Goal: Task Accomplishment & Management: Complete application form

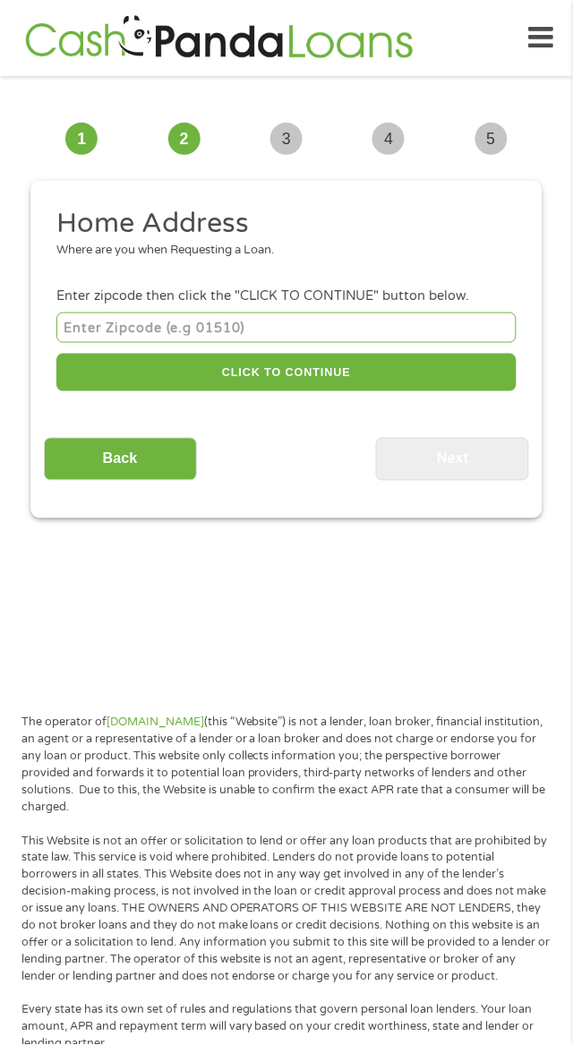
scroll to position [13, 0]
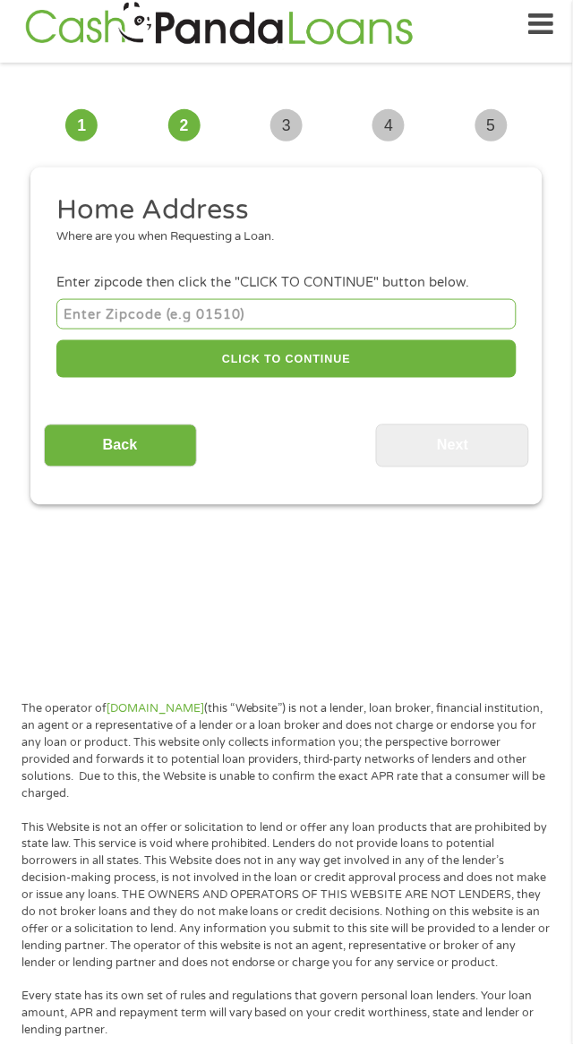
click at [382, 313] on input "number" at bounding box center [286, 314] width 460 height 30
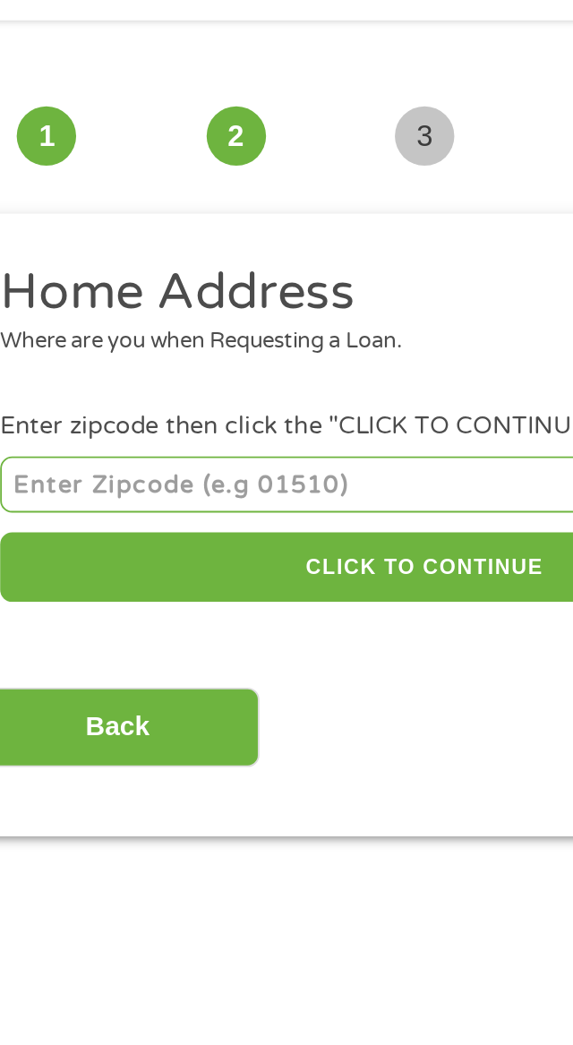
type input "37857"
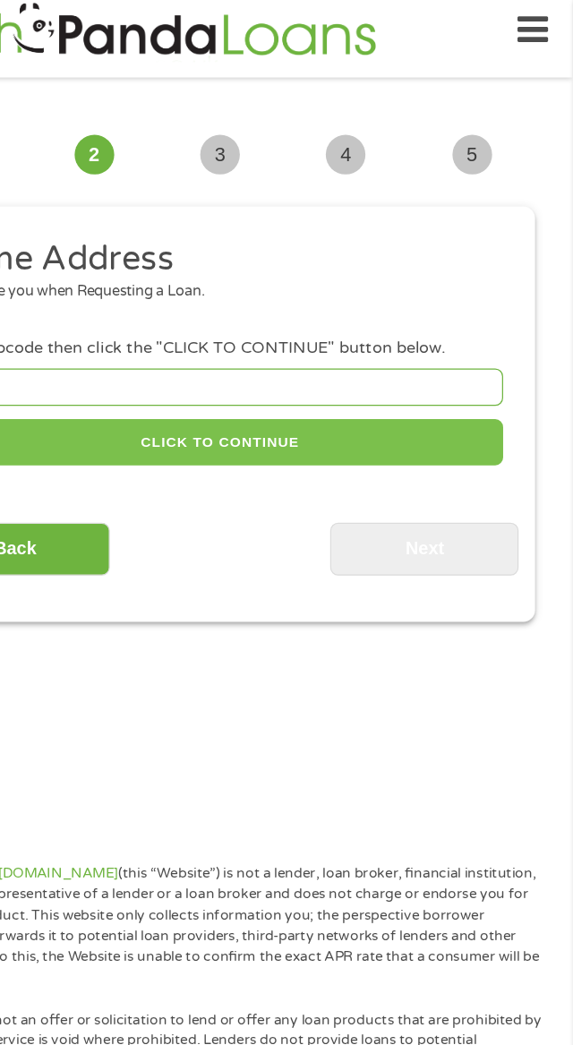
click at [494, 362] on button "CLICK TO CONTINUE" at bounding box center [286, 359] width 460 height 39
type input "37857"
type input "[GEOGRAPHIC_DATA]"
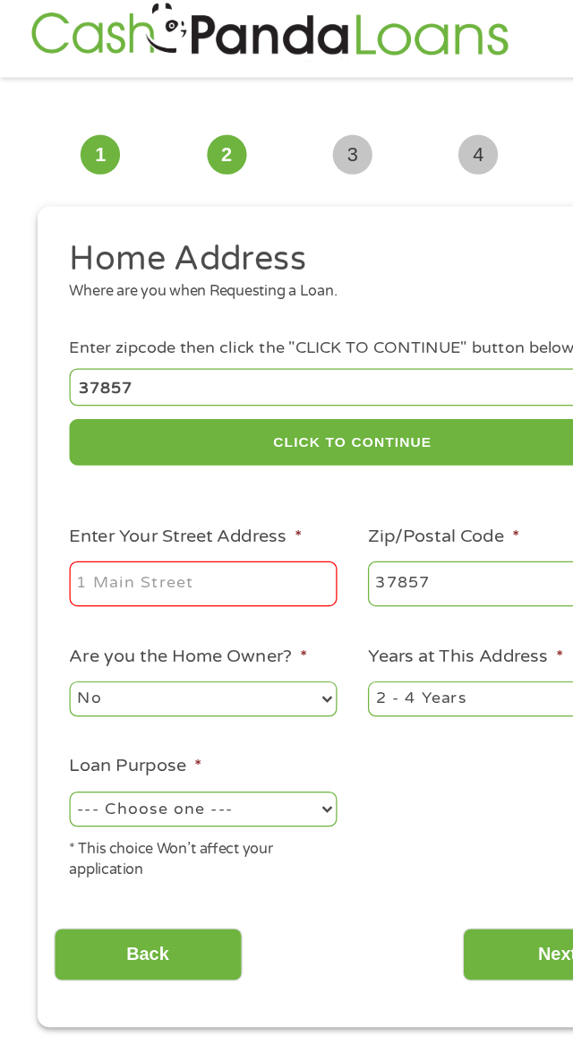
click at [202, 485] on input "Enter Your Street Address *" at bounding box center [165, 475] width 218 height 38
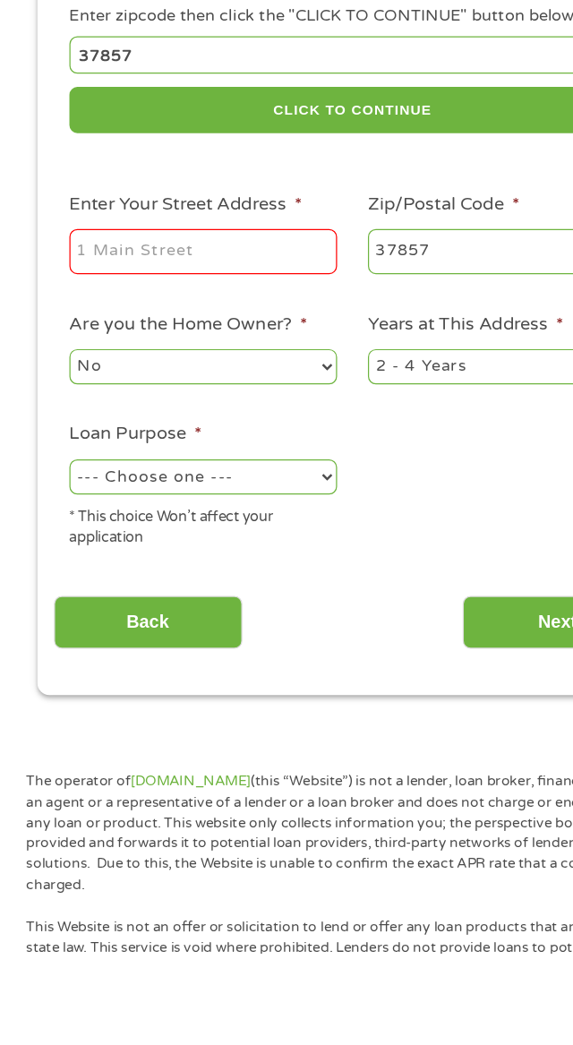
type input "[STREET_ADDRESS]"
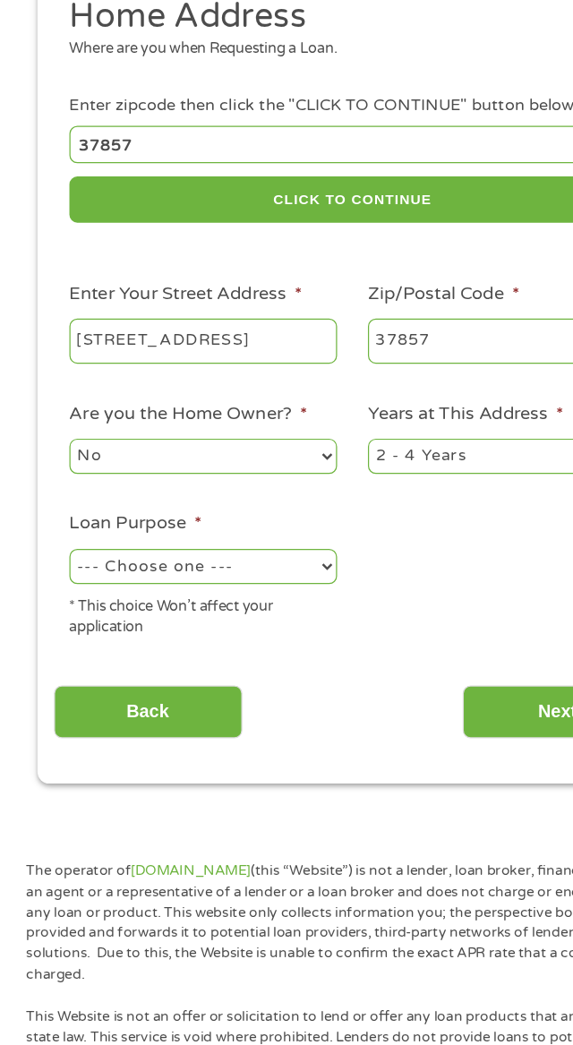
click at [248, 660] on select "--- Choose one --- Pay Bills Debt Consolidation Home Improvement Major Purchase…" at bounding box center [165, 657] width 218 height 29
select select "other"
click at [56, 646] on select "--- Choose one --- Pay Bills Debt Consolidation Home Improvement Major Purchase…" at bounding box center [165, 657] width 218 height 29
click at [268, 646] on select "--- Choose one --- Pay Bills Debt Consolidation Home Improvement Major Purchase…" at bounding box center [165, 657] width 218 height 29
click at [56, 646] on select "--- Choose one --- Pay Bills Debt Consolidation Home Improvement Major Purchase…" at bounding box center [165, 657] width 218 height 29
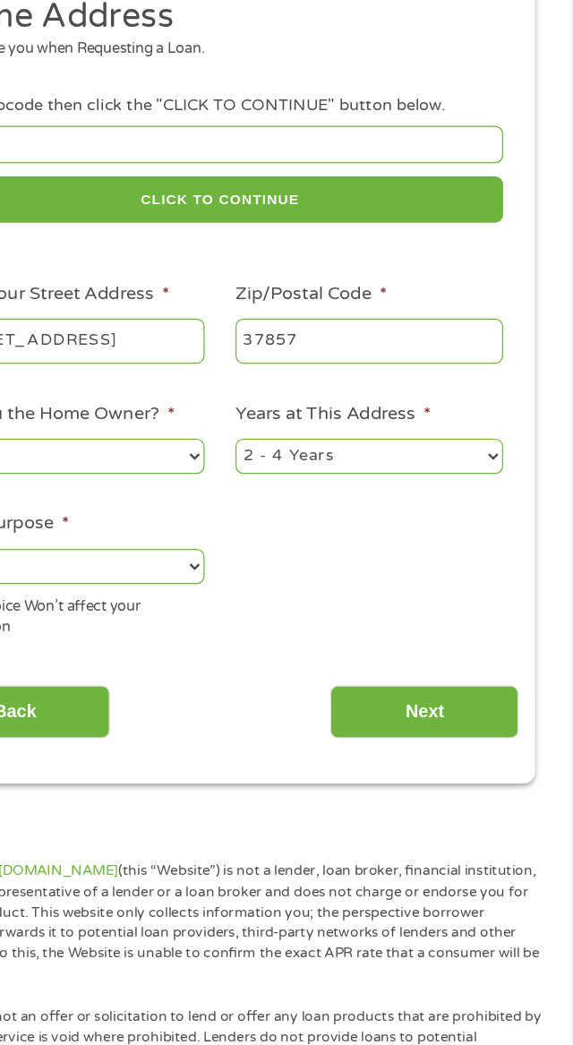
click at [511, 560] on select "1 Year or less 1 - 2 Years 2 - 4 Years Over 4 Years" at bounding box center [408, 568] width 218 height 29
select select "60months"
click at [299, 556] on select "1 Year or less 1 - 2 Years 2 - 4 Years Over 4 Years" at bounding box center [408, 568] width 218 height 29
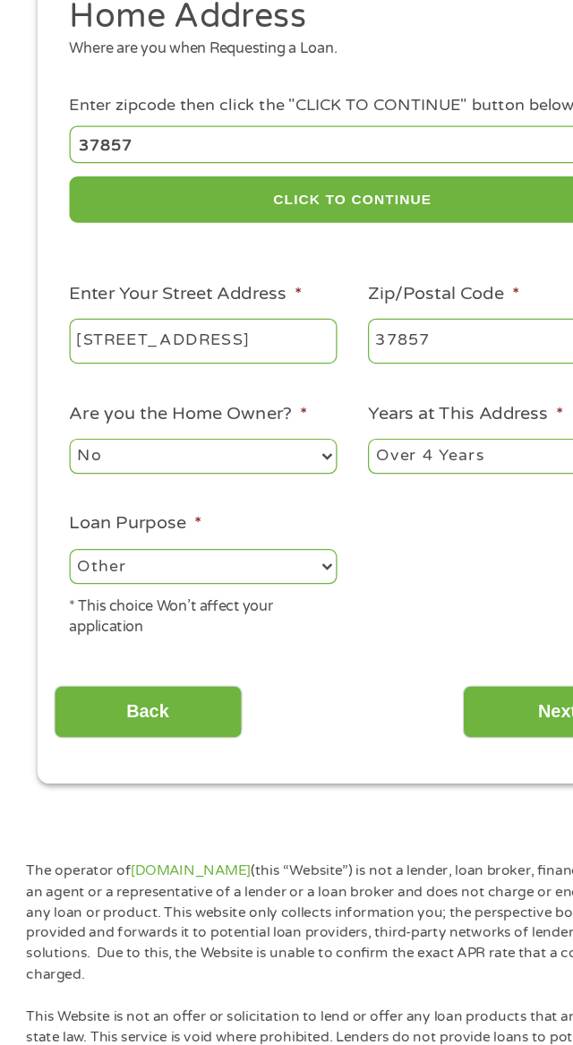
click at [226, 467] on input "[STREET_ADDRESS]" at bounding box center [165, 475] width 218 height 38
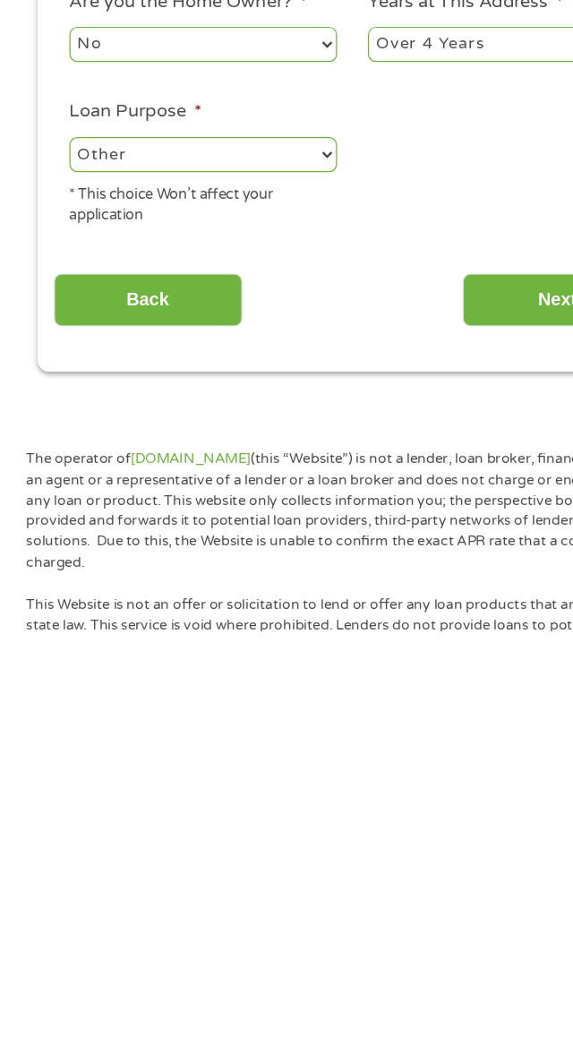
scroll to position [13, 0]
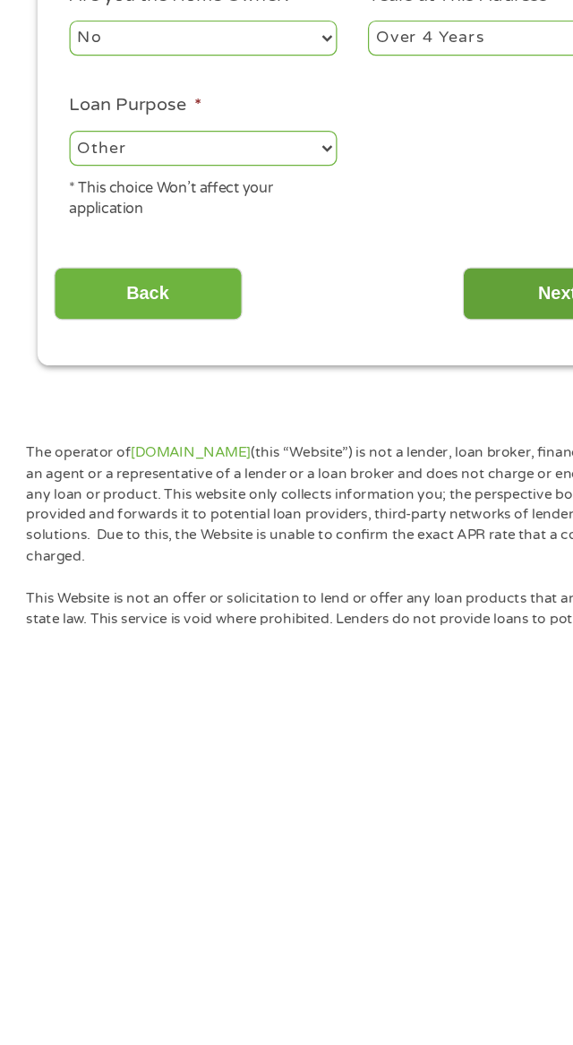
type input "[STREET_ADDRESS]"
click at [433, 764] on input "Next" at bounding box center [452, 777] width 153 height 44
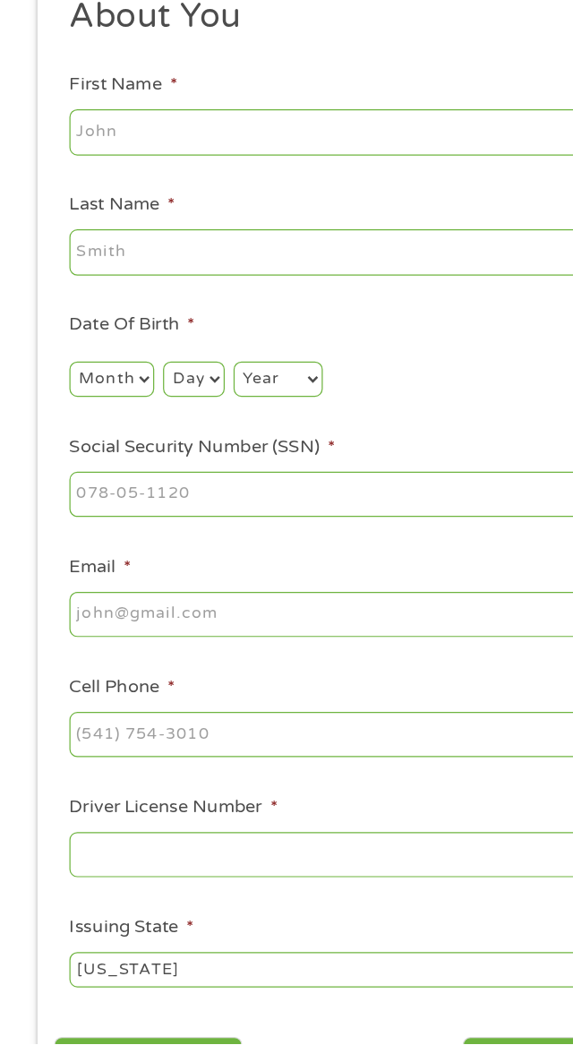
scroll to position [6, 7]
click at [301, 307] on input "First Name *" at bounding box center [286, 305] width 460 height 38
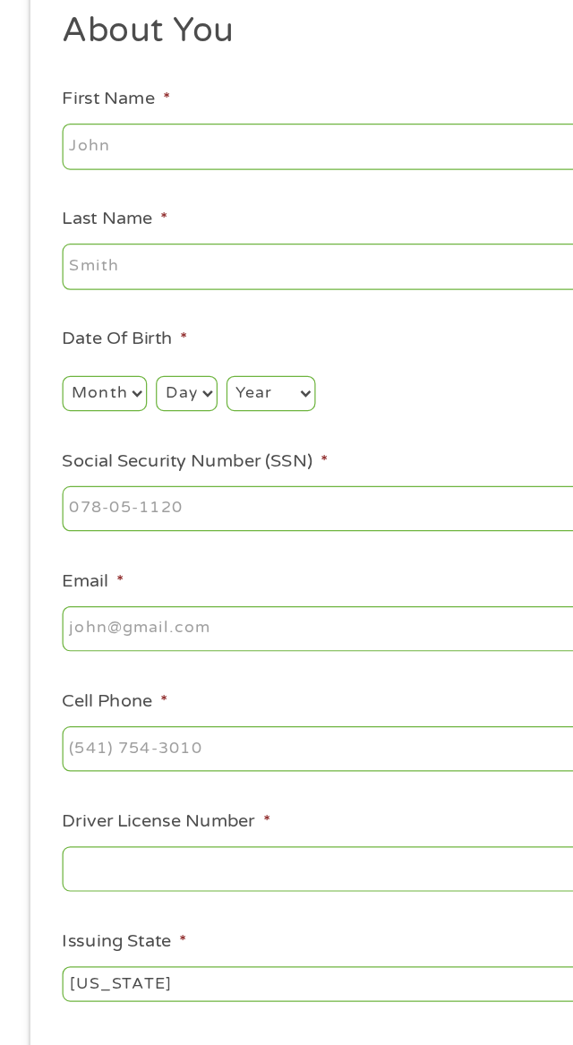
scroll to position [13, 0]
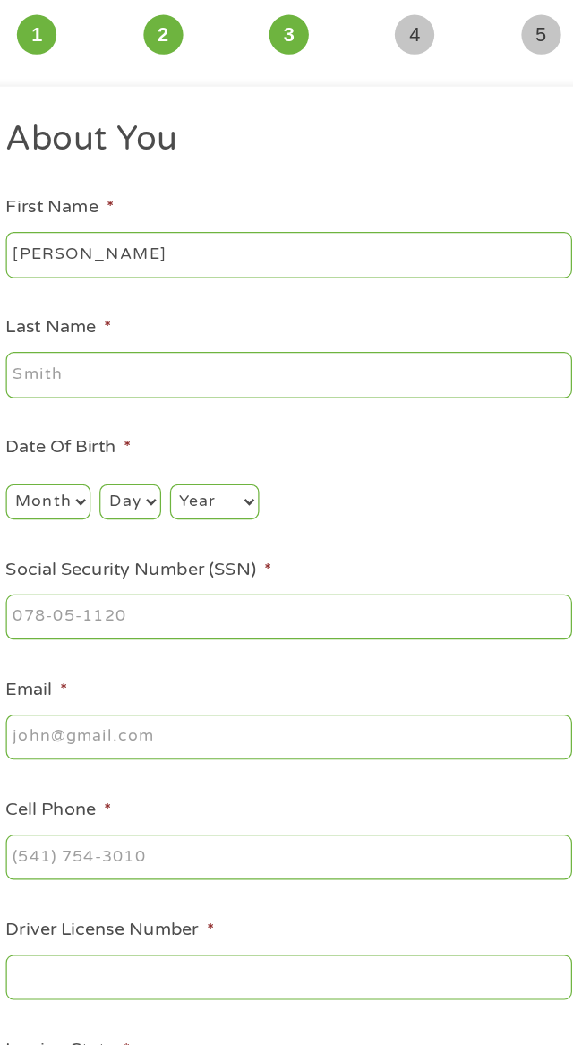
type input "[PERSON_NAME]"
click at [263, 400] on input "Last Name *" at bounding box center [286, 403] width 460 height 38
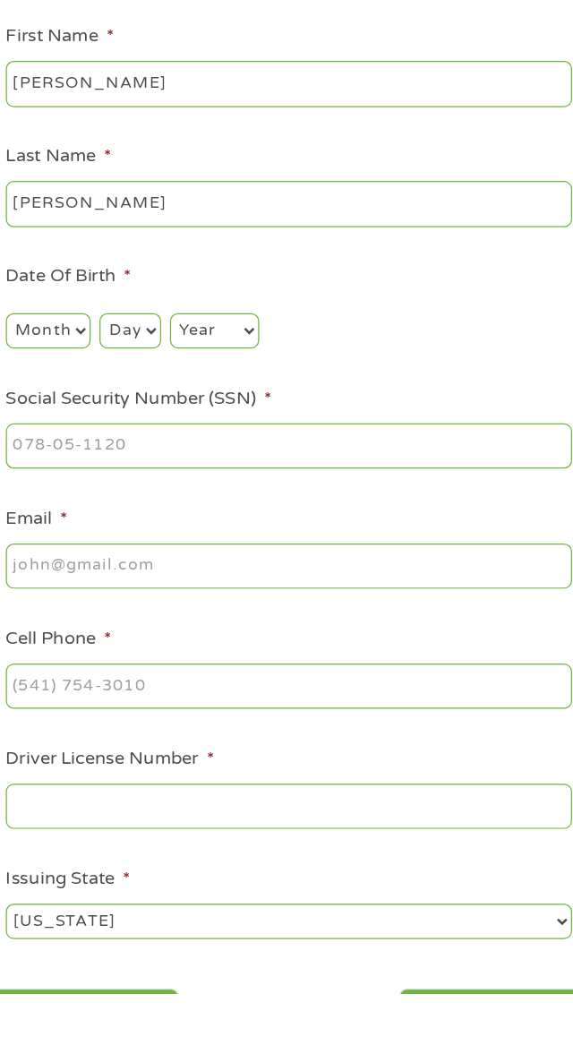
type input "[PERSON_NAME]"
click at [94, 511] on select "Month 1 2 3 4 5 6 7 8 9 10 11 12" at bounding box center [90, 506] width 69 height 29
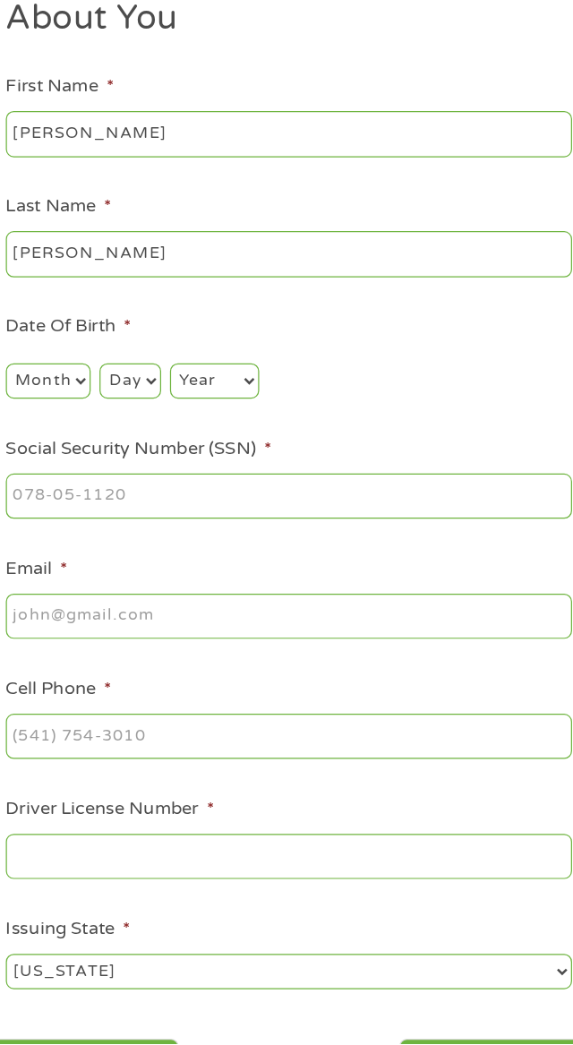
select select "1"
click at [56, 493] on select "Month 1 2 3 4 5 6 7 8 9 10 11 12" at bounding box center [90, 506] width 69 height 29
click at [166, 502] on select "Day 1 2 3 4 5 6 7 8 9 10 11 12 13 14 15 16 17 18 19 20 21 22 23 24 25 26 27 28 …" at bounding box center [157, 506] width 49 height 29
select select "18"
click at [133, 493] on select "Day 1 2 3 4 5 6 7 8 9 10 11 12 13 14 15 16 17 18 19 20 21 22 23 24 25 26 27 28 …" at bounding box center [157, 506] width 49 height 29
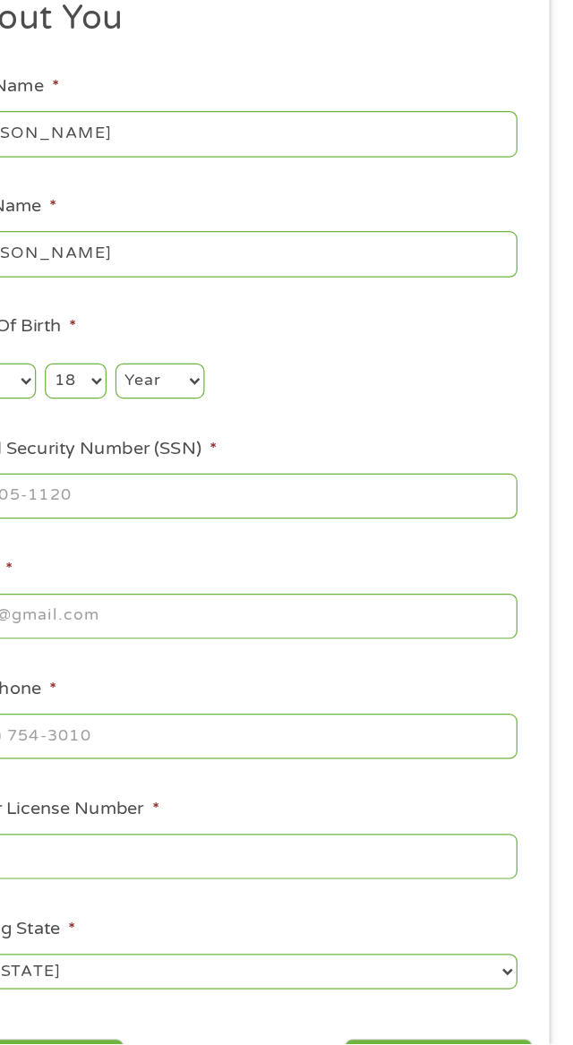
click at [244, 509] on select "Year [DATE] 2006 2005 2004 2003 2002 2001 2000 1999 1998 1997 1996 1995 1994 19…" at bounding box center [226, 506] width 73 height 29
select select "1973"
click at [190, 493] on select "Year [DATE] 2006 2005 2004 2003 2002 2001 2000 1999 1998 1997 1996 1995 1994 19…" at bounding box center [226, 506] width 73 height 29
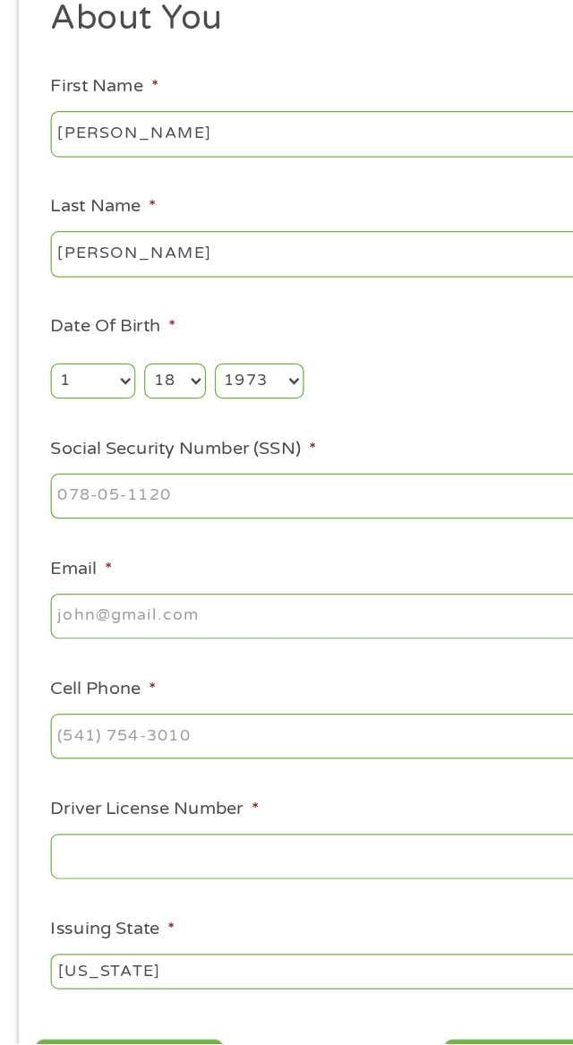
click at [279, 599] on input "Social Security Number (SSN) *" at bounding box center [286, 600] width 460 height 38
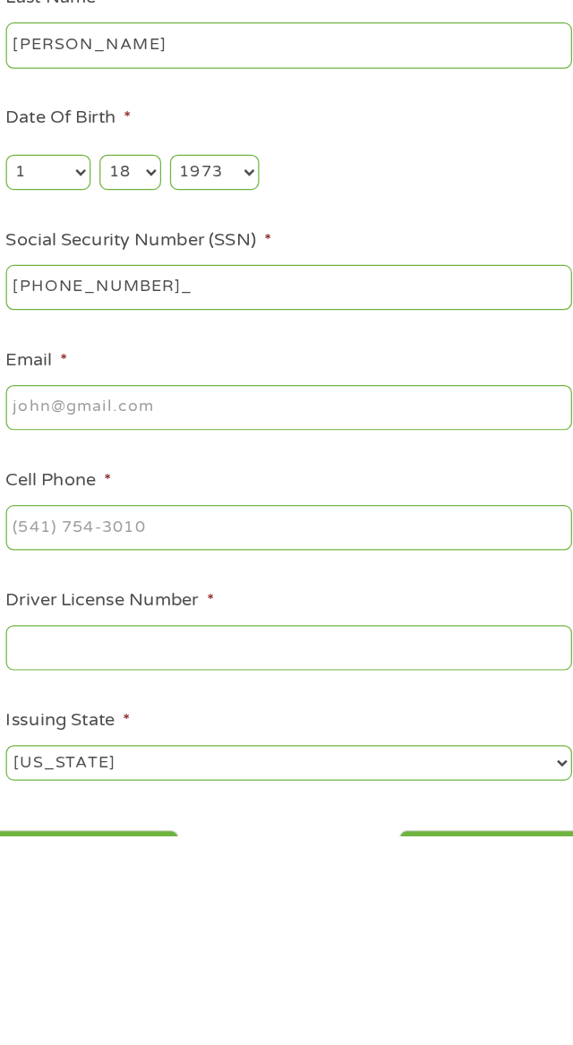
type input "414-06-4001"
click at [262, 695] on input "Email *" at bounding box center [286, 698] width 460 height 38
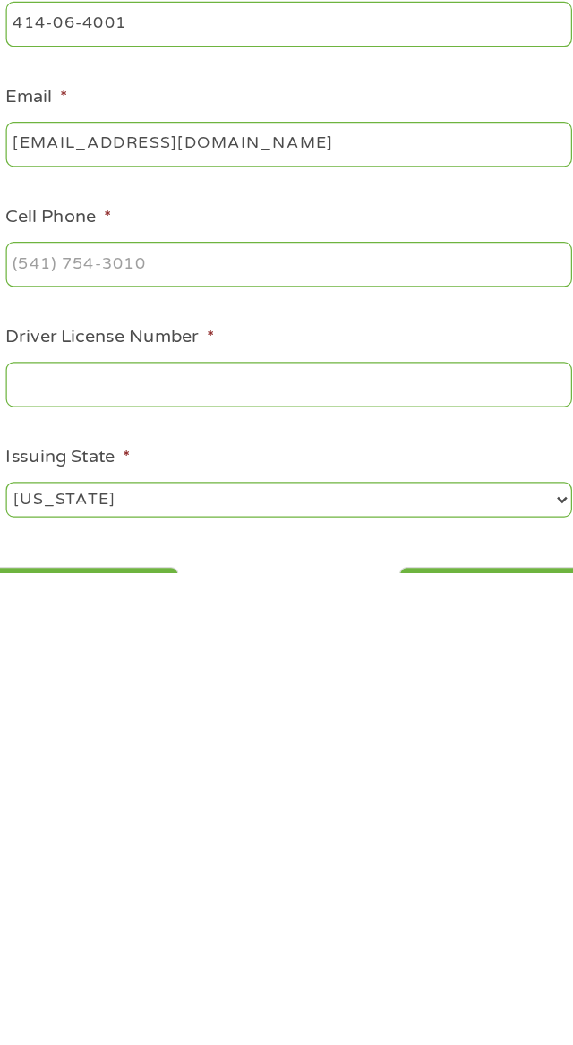
type input "[EMAIL_ADDRESS][DOMAIN_NAME]"
click at [342, 803] on input "Cell Phone *" at bounding box center [286, 796] width 460 height 38
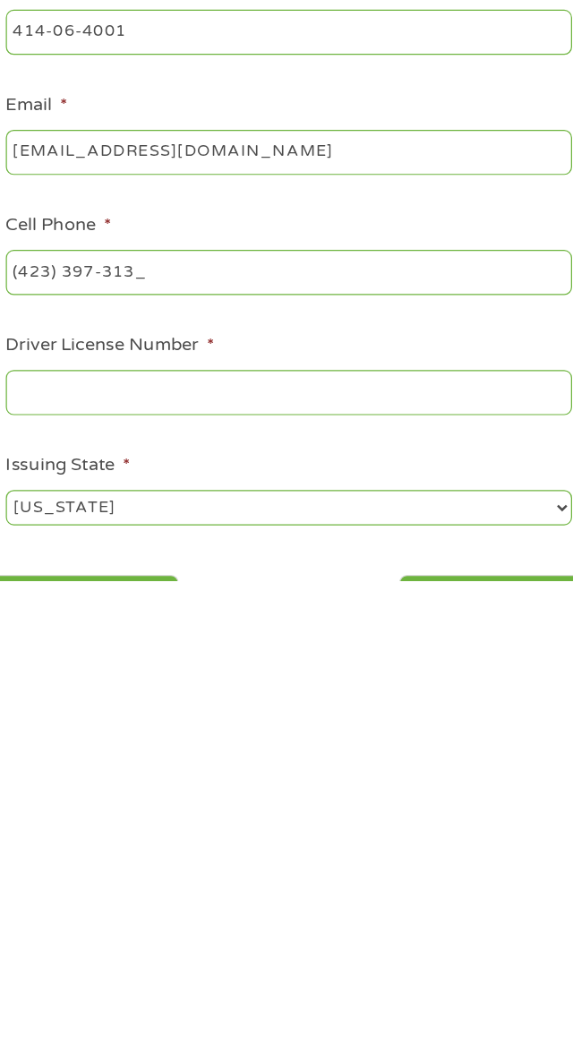
type input "[PHONE_NUMBER]"
click at [346, 890] on input "Driver License Number *" at bounding box center [286, 893] width 460 height 38
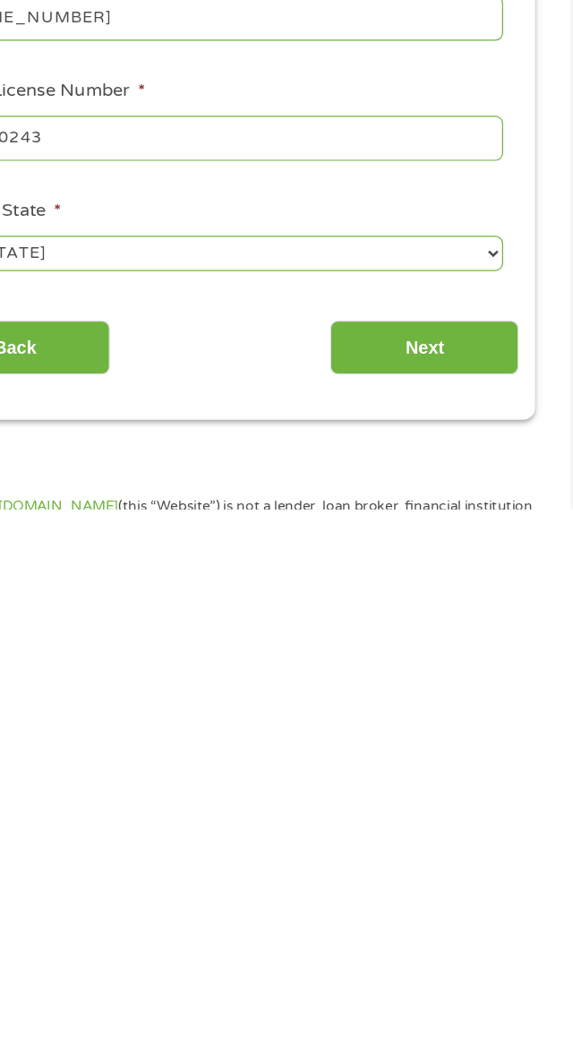
scroll to position [161, 0]
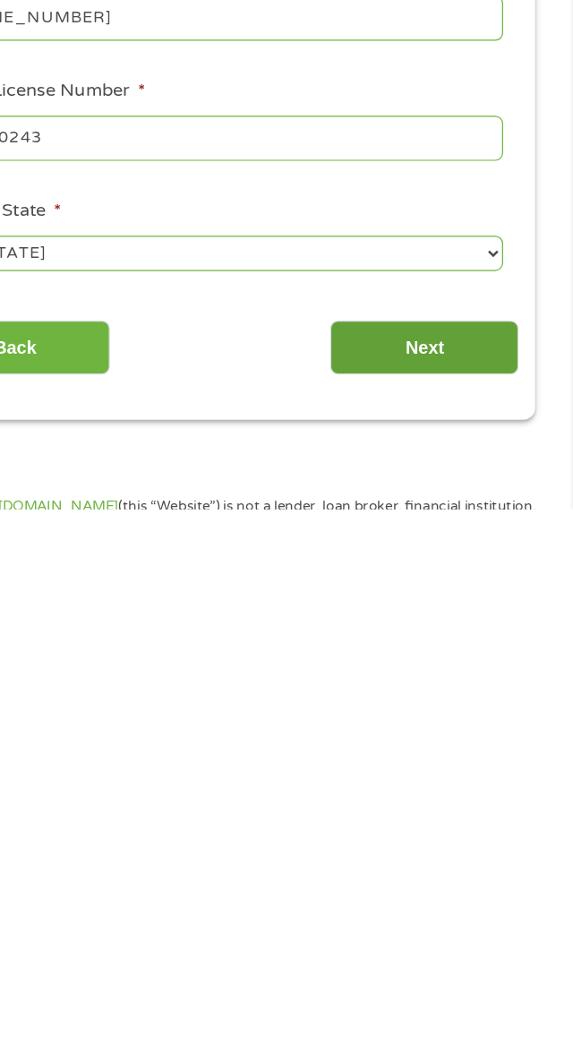
type input "074300243"
click at [484, 928] on input "Next" at bounding box center [452, 914] width 153 height 44
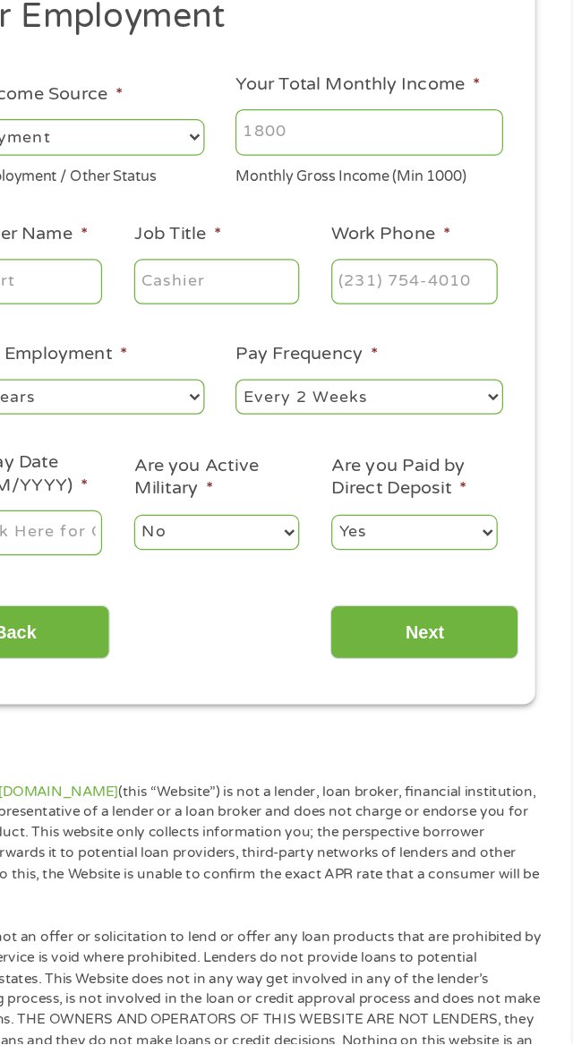
scroll to position [13, 0]
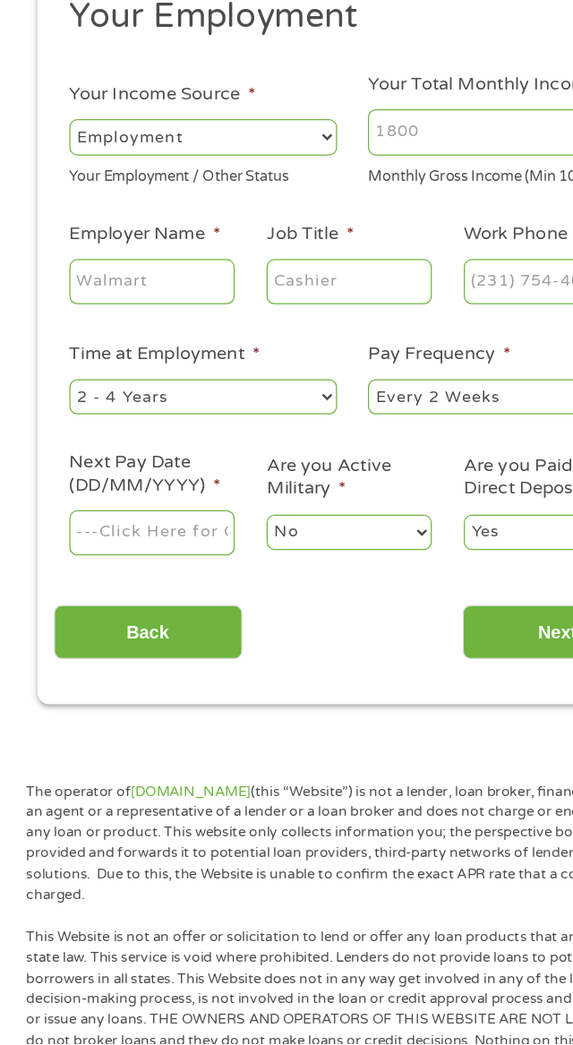
click at [255, 315] on select "--- Choose one --- Employment [DEMOGRAPHIC_DATA] Benefits" at bounding box center [165, 308] width 218 height 29
select select "benefits"
click at [56, 295] on select "--- Choose one --- Employment [DEMOGRAPHIC_DATA] Benefits" at bounding box center [165, 308] width 218 height 29
type input "Other"
type input "[PHONE_NUMBER]"
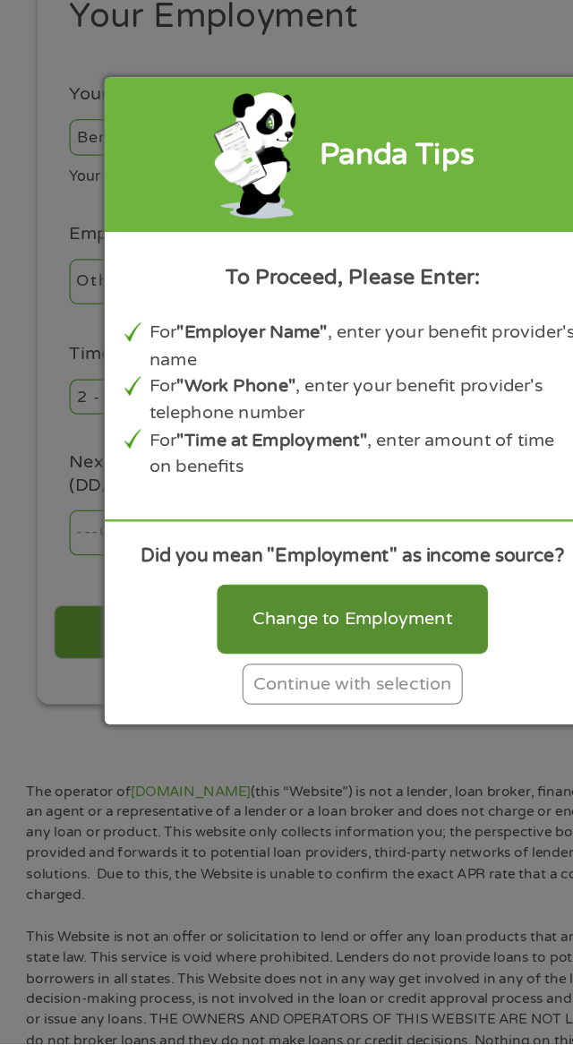
click at [360, 690] on div "Change to Employment" at bounding box center [286, 700] width 220 height 56
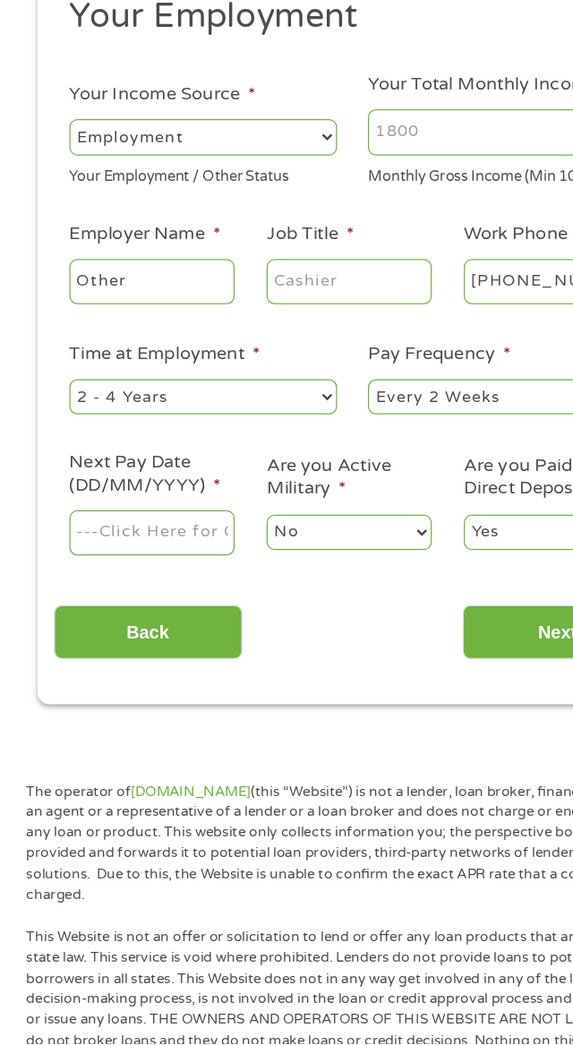
click at [246, 312] on select "--- Choose one --- Employment [DEMOGRAPHIC_DATA] Benefits" at bounding box center [165, 308] width 218 height 29
select select "benefits"
click at [56, 295] on select "--- Choose one --- Employment [DEMOGRAPHIC_DATA] Benefits" at bounding box center [165, 308] width 218 height 29
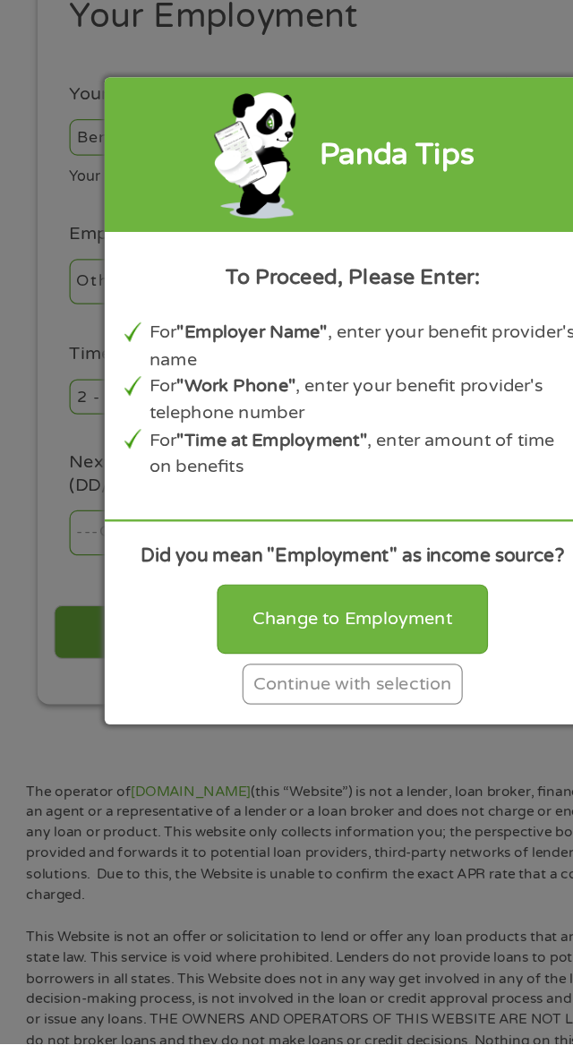
click at [363, 752] on div "Continue with selection" at bounding box center [286, 752] width 179 height 33
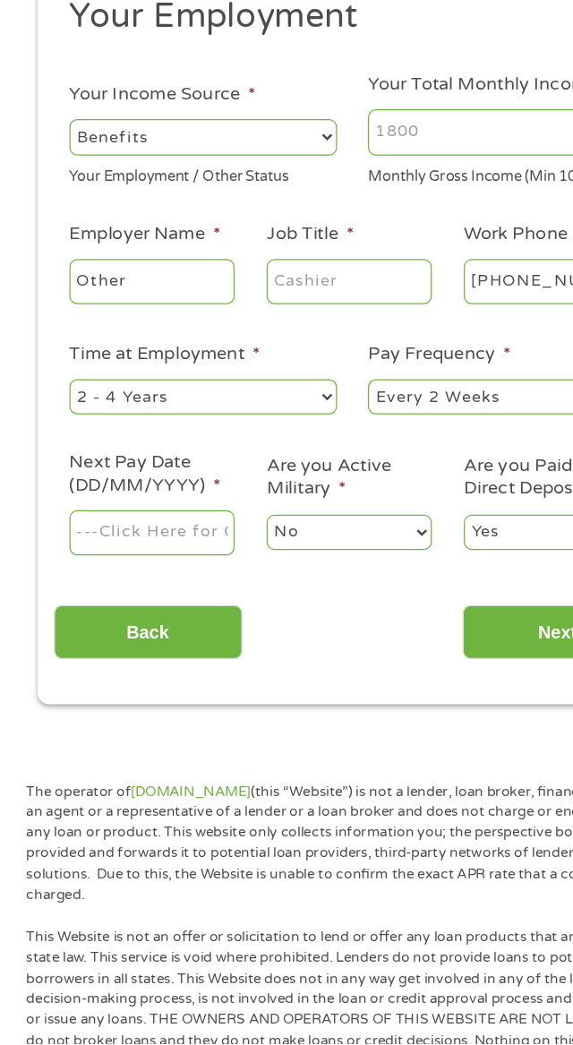
click at [141, 426] on input "Other" at bounding box center [123, 427] width 134 height 38
type input "O"
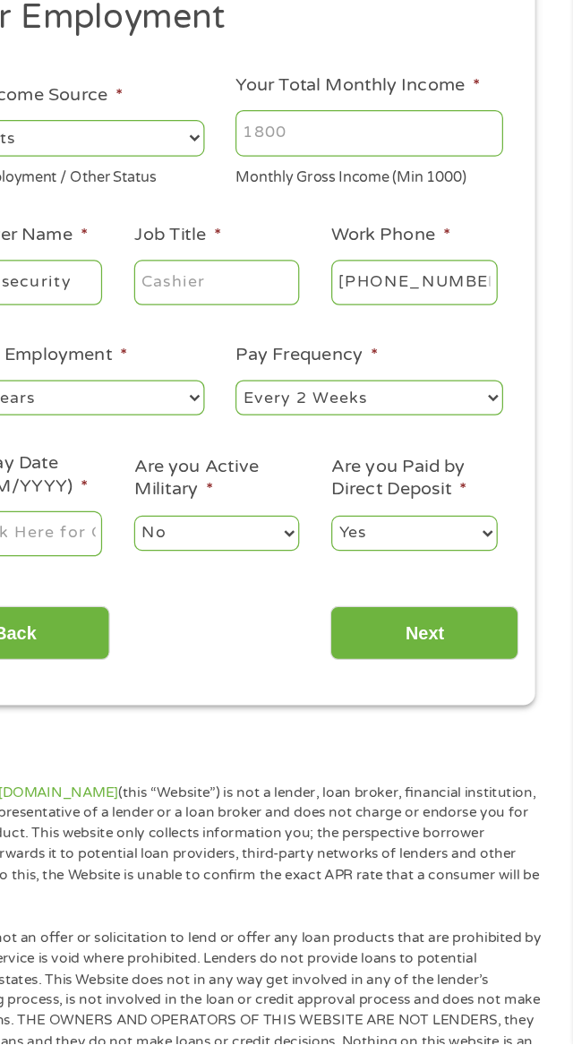
type input "Social security"
click at [499, 295] on input "Your Total Monthly Income *" at bounding box center [408, 306] width 218 height 38
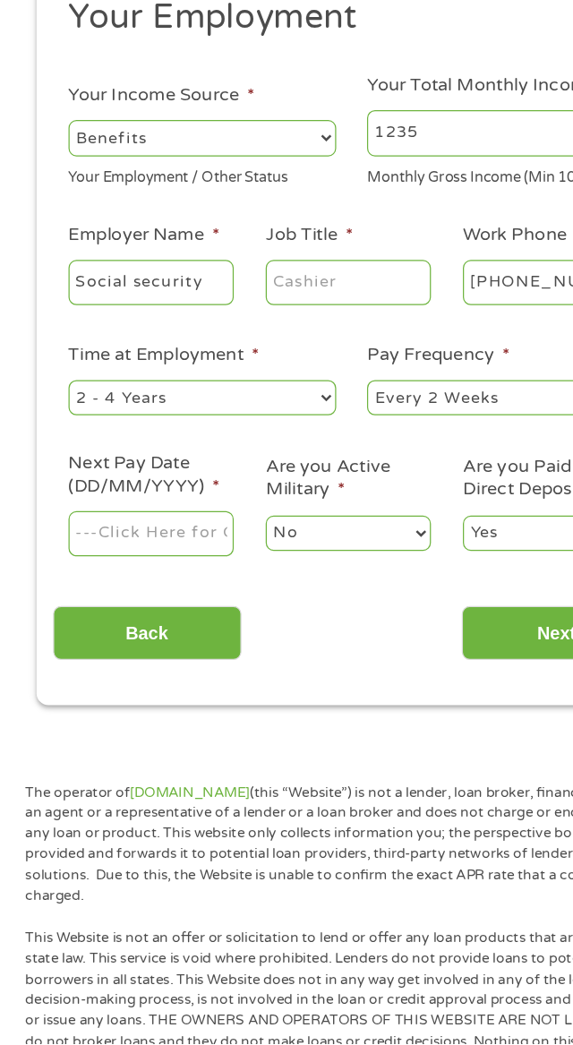
type input "1235"
click at [265, 523] on select "--- Choose one --- 1 Year or less 1 - 2 Years 2 - 4 Years Over 4 Years" at bounding box center [165, 520] width 218 height 29
select select "60months"
click at [56, 507] on select "--- Choose one --- 1 Year or less 1 - 2 Years 2 - 4 Years Over 4 Years" at bounding box center [165, 520] width 218 height 29
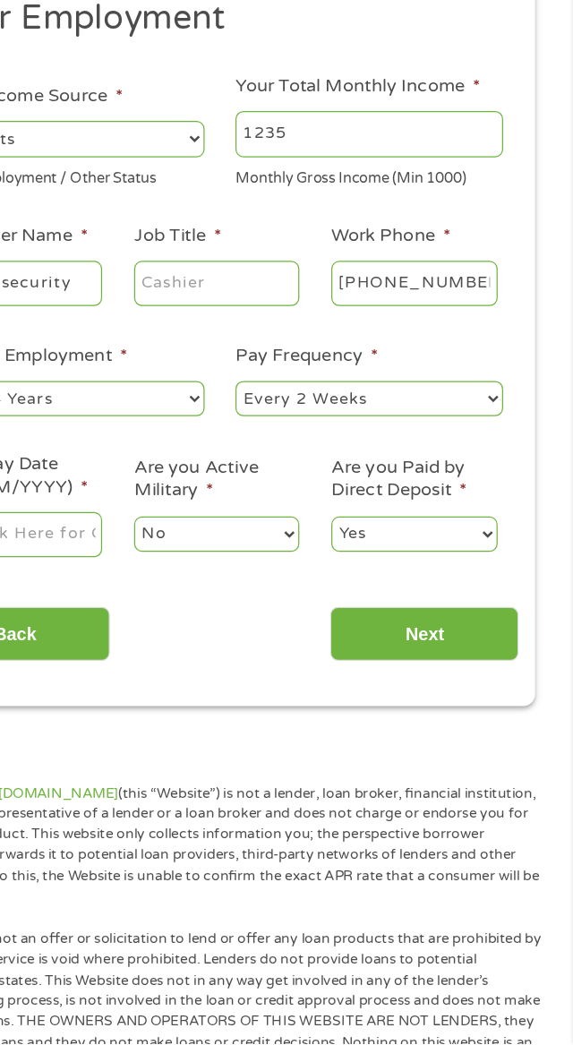
click at [509, 513] on select "--- Choose one --- Every 2 Weeks Every Week Monthly Semi-Monthly" at bounding box center [408, 520] width 218 height 29
select select "monthly"
click at [299, 507] on select "--- Choose one --- Every 2 Weeks Every Week Monthly Semi-Monthly" at bounding box center [408, 520] width 218 height 29
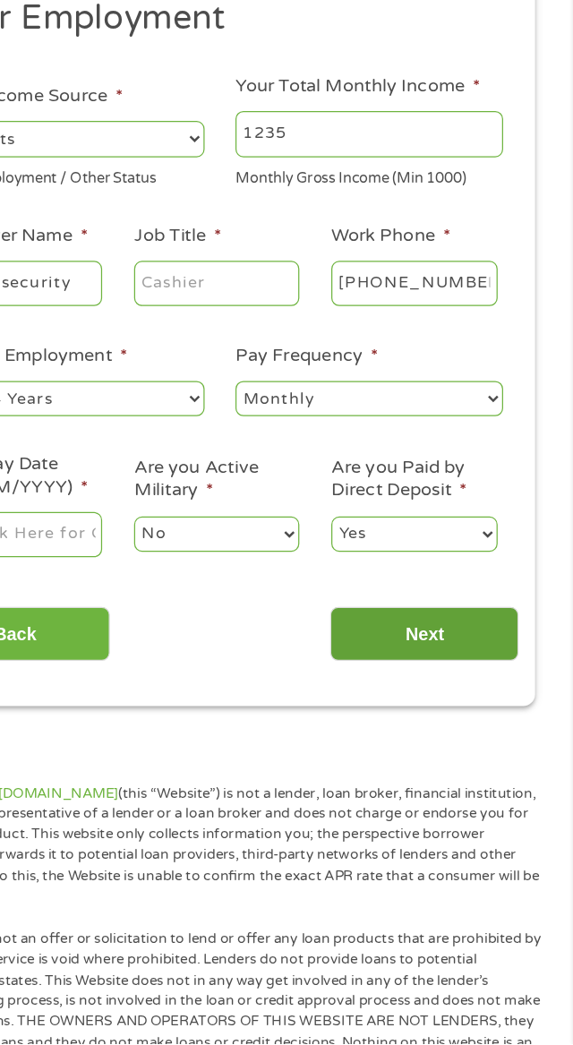
click at [395, 732] on input "Next" at bounding box center [452, 712] width 153 height 44
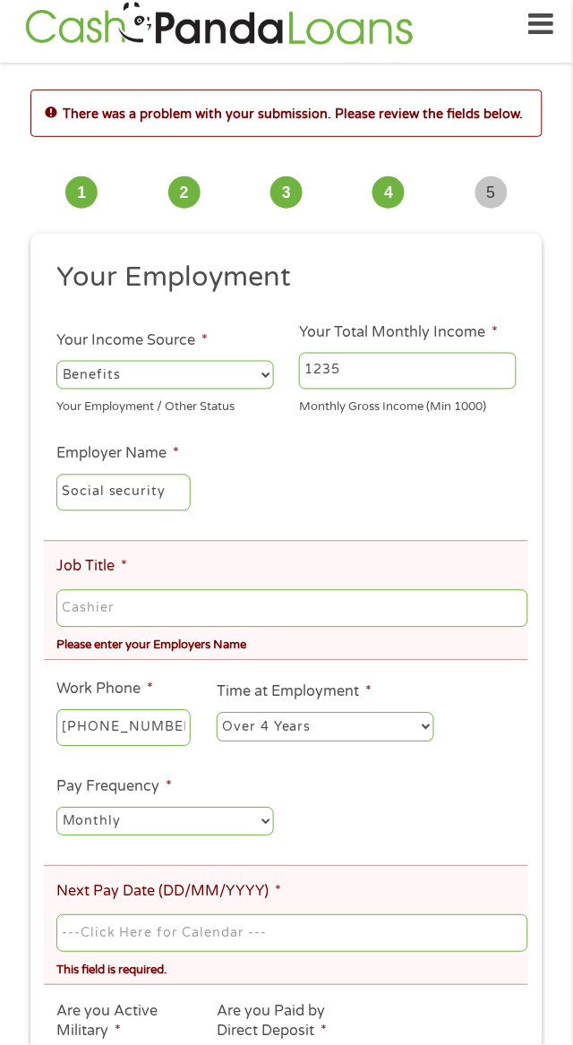
scroll to position [6, 7]
click at [381, 604] on input "Job Title *" at bounding box center [292, 609] width 472 height 38
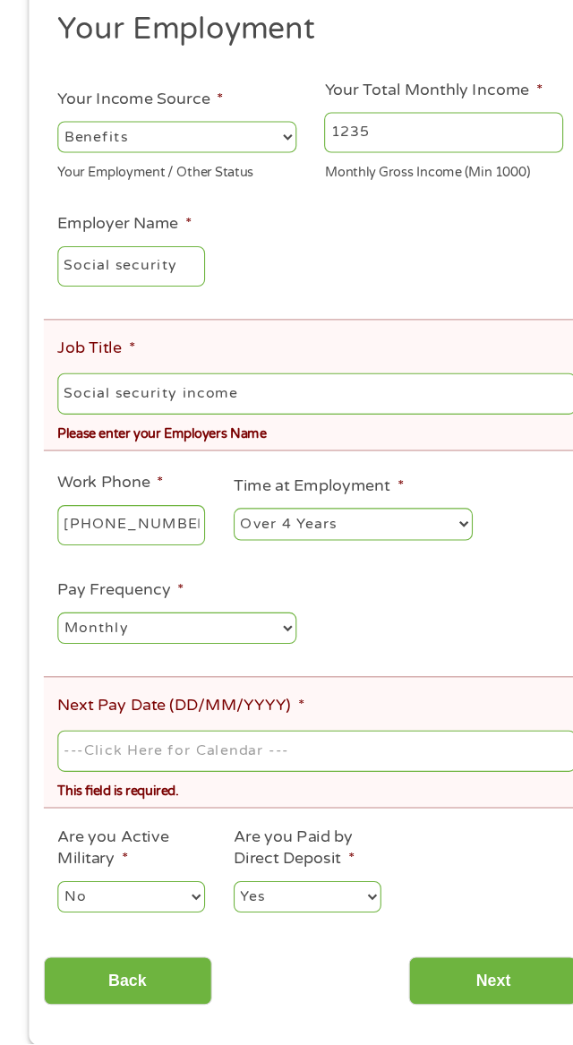
scroll to position [169, 0]
type input "Social security income"
click at [388, 782] on input "Next Pay Date (DD/MM/YYYY) *" at bounding box center [292, 778] width 472 height 38
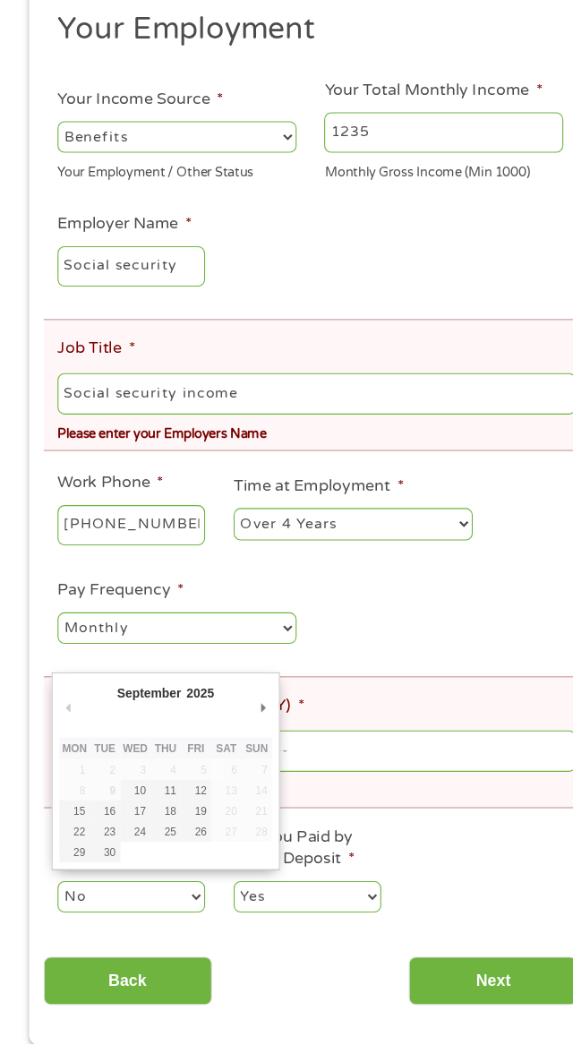
type input "[DATE]"
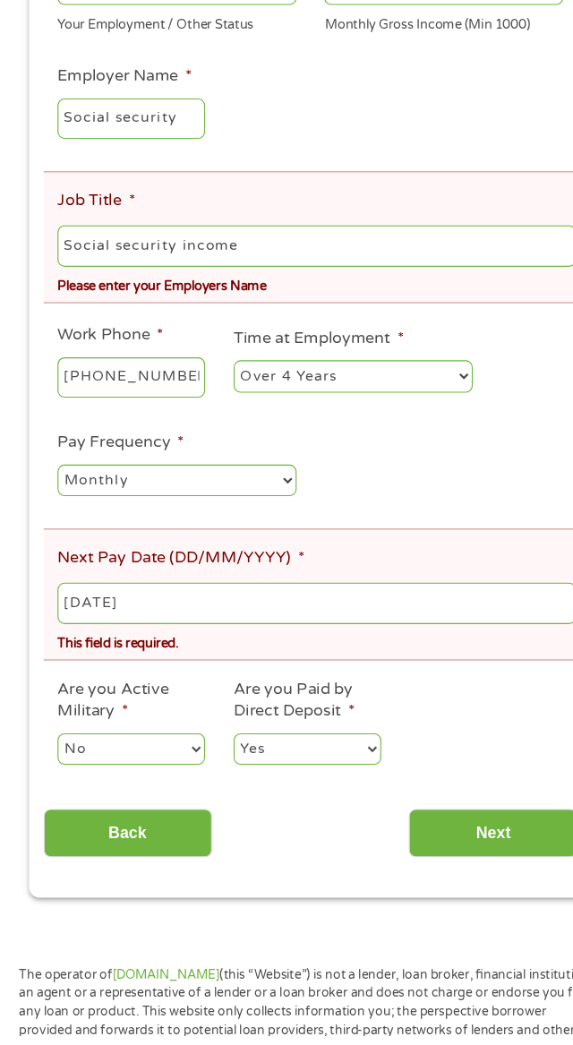
scroll to position [300, 0]
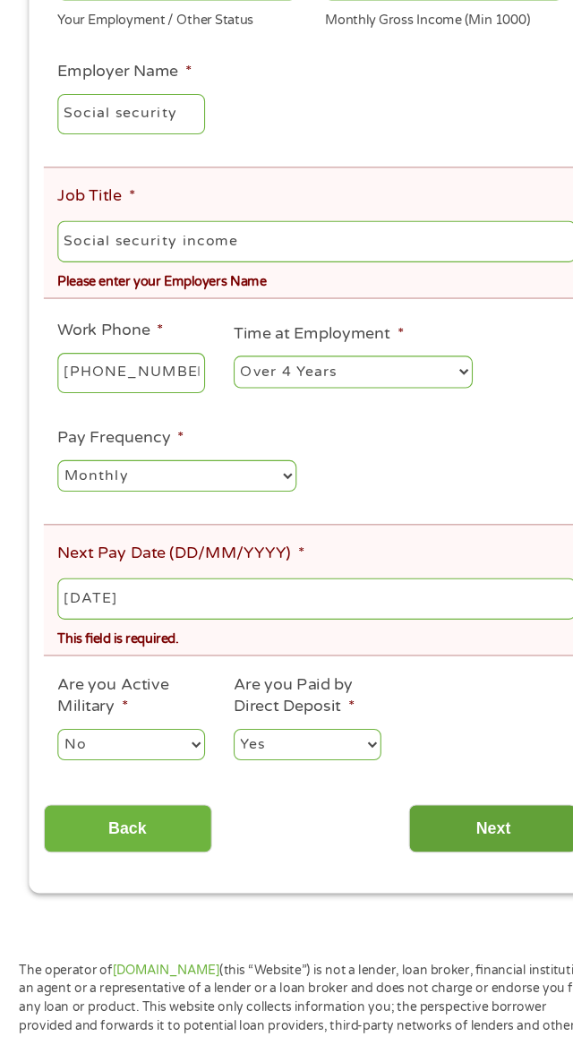
click at [446, 862] on input "Next" at bounding box center [452, 857] width 153 height 44
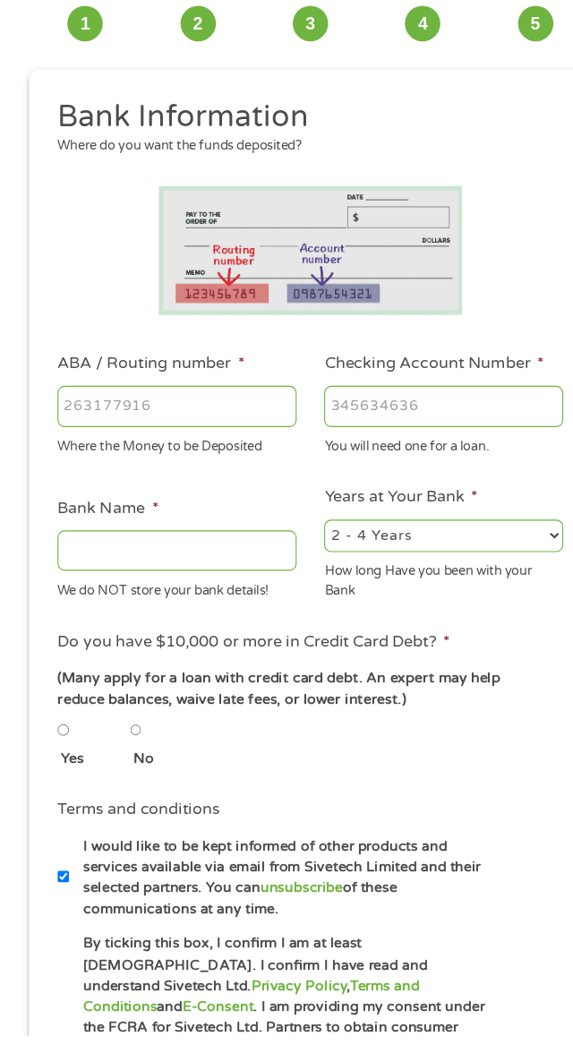
scroll to position [13, 0]
click at [145, 469] on input "ABA / Routing number *" at bounding box center [165, 474] width 218 height 38
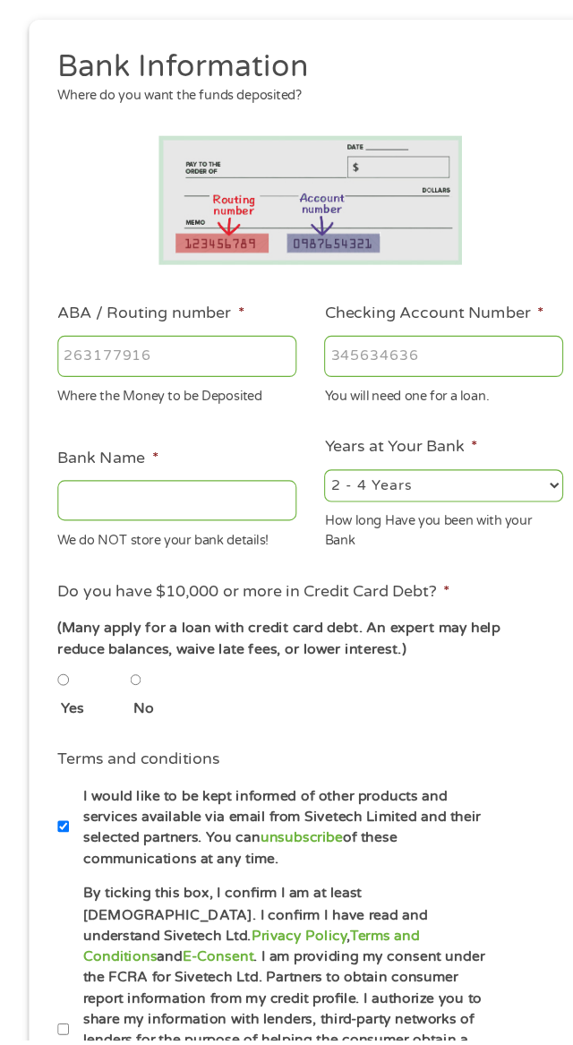
scroll to position [95, 0]
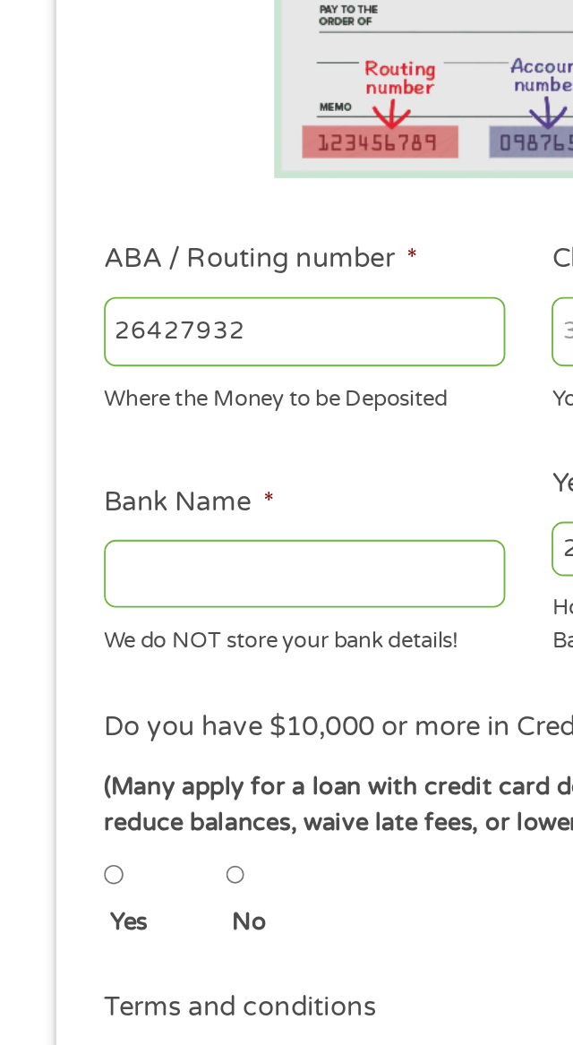
type input "264279321"
type input "APPALACHIAN FEDERAL CREDIT UNION"
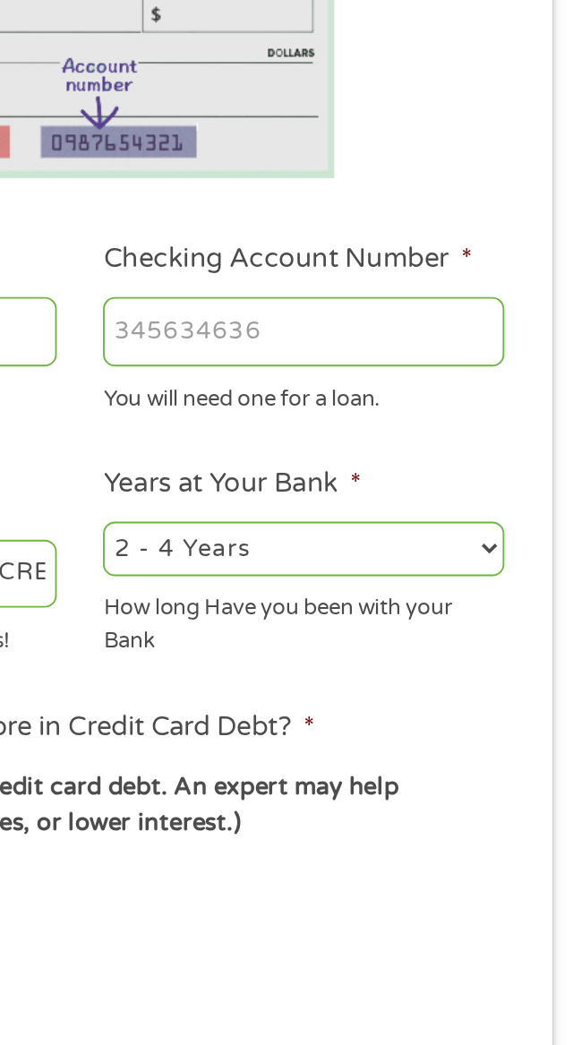
type input "264279321"
click at [447, 394] on input "Checking Account Number *" at bounding box center [408, 392] width 218 height 38
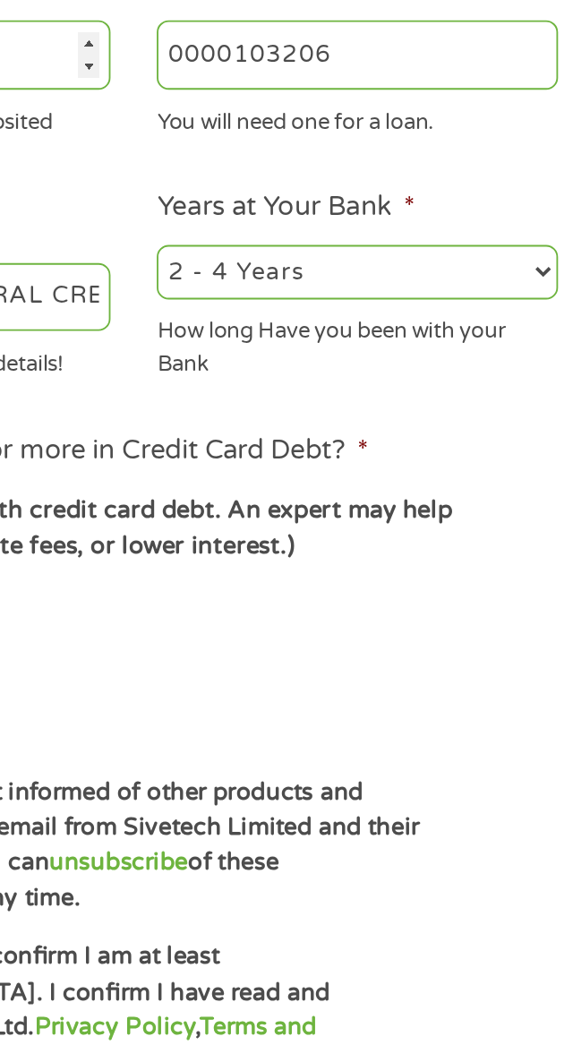
type input "0000103206"
click at [506, 508] on select "2 - 4 Years 6 - 12 Months 1 - 2 Years Over 4 Years" at bounding box center [408, 509] width 218 height 29
select select "60months"
click at [299, 496] on select "2 - 4 Years 6 - 12 Months 1 - 2 Years Over 4 Years" at bounding box center [408, 509] width 218 height 29
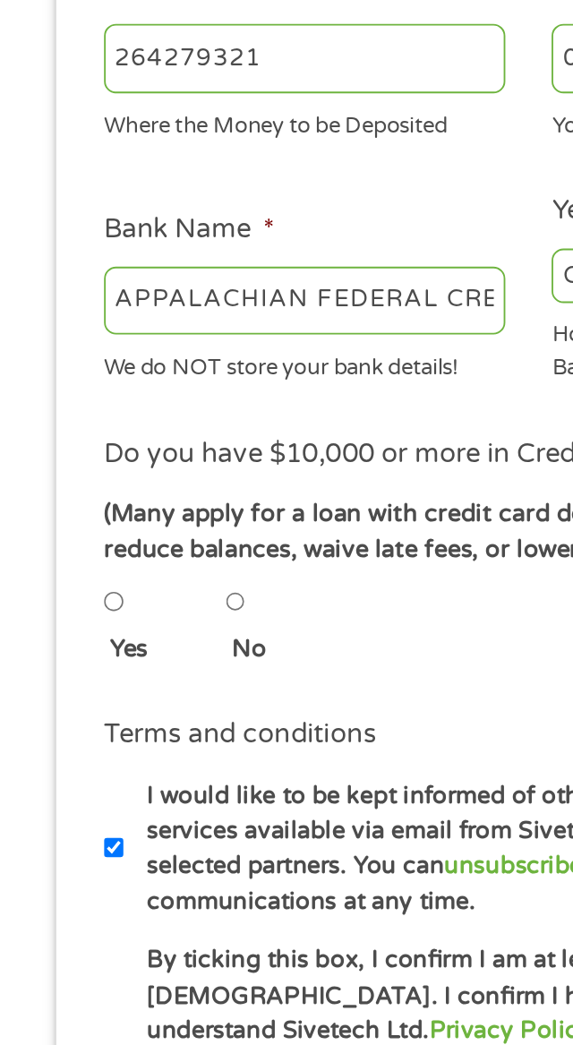
click at [133, 694] on input "No" at bounding box center [128, 686] width 11 height 21
radio input "true"
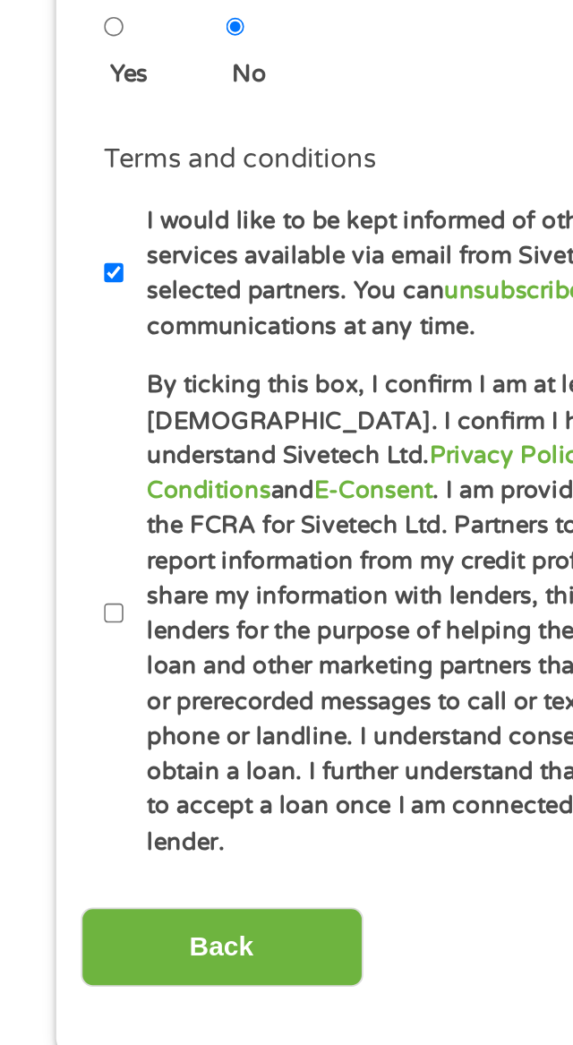
scroll to position [502, 0]
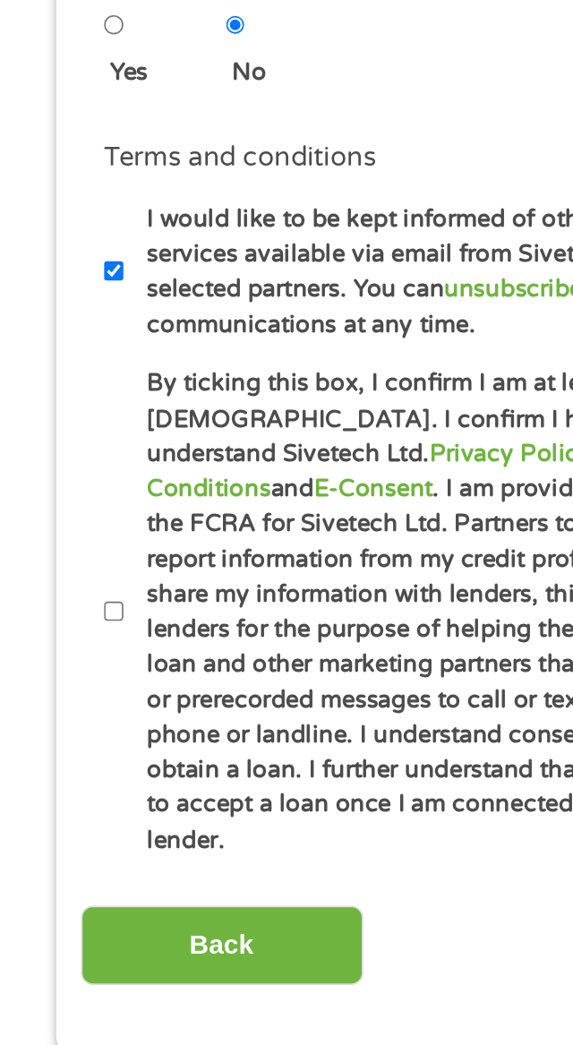
click at [73, 586] on label "By ticking this box, I confirm I am at least [DEMOGRAPHIC_DATA]. I confirm I ha…" at bounding box center [262, 598] width 391 height 267
click at [67, 588] on input "By ticking this box, I confirm I am at least [DEMOGRAPHIC_DATA]. I confirm I ha…" at bounding box center [61, 598] width 11 height 21
checkbox input "true"
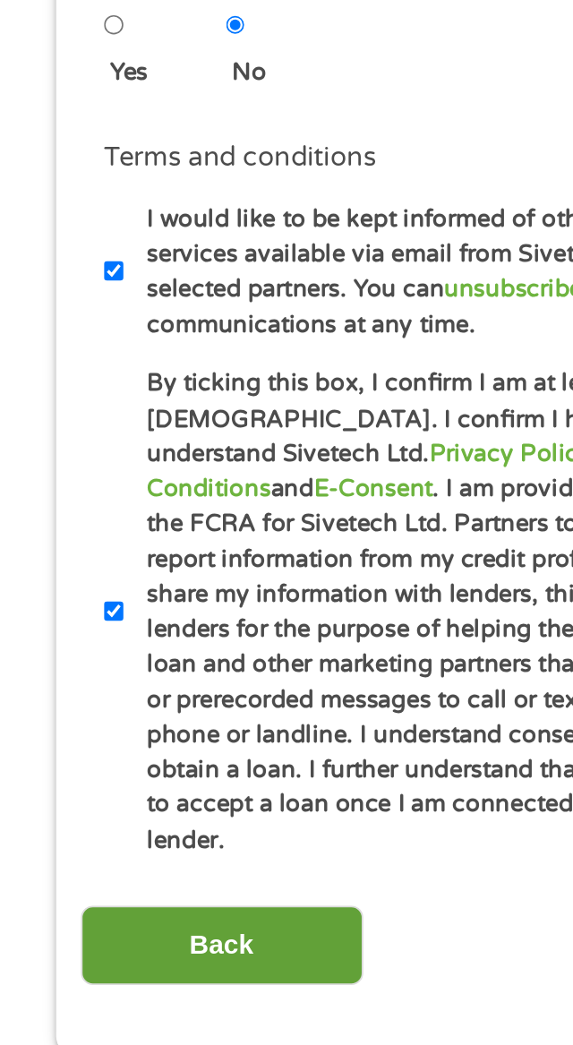
click at [152, 761] on input "Back" at bounding box center [120, 780] width 153 height 44
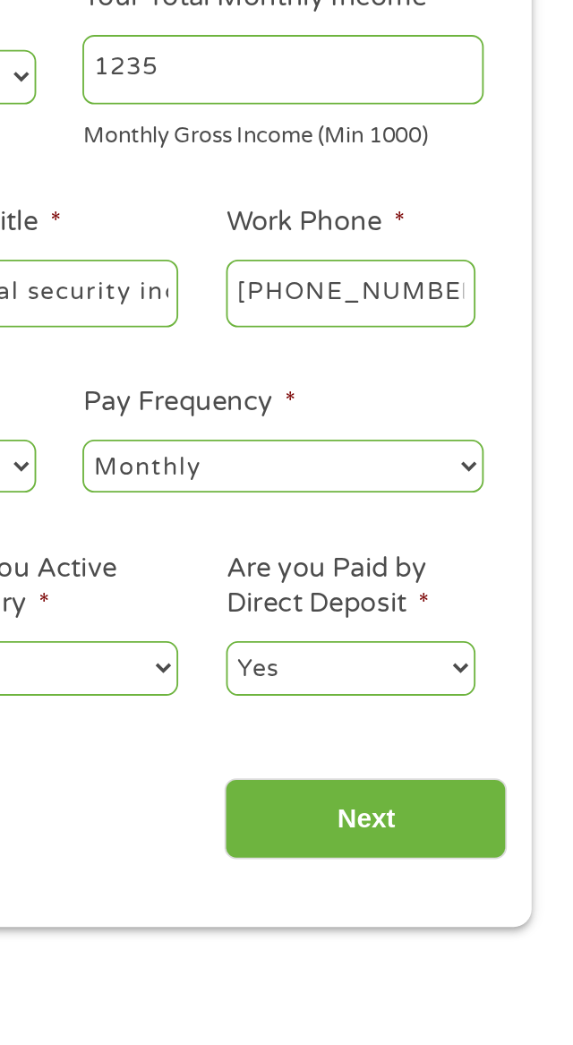
scroll to position [13, 0]
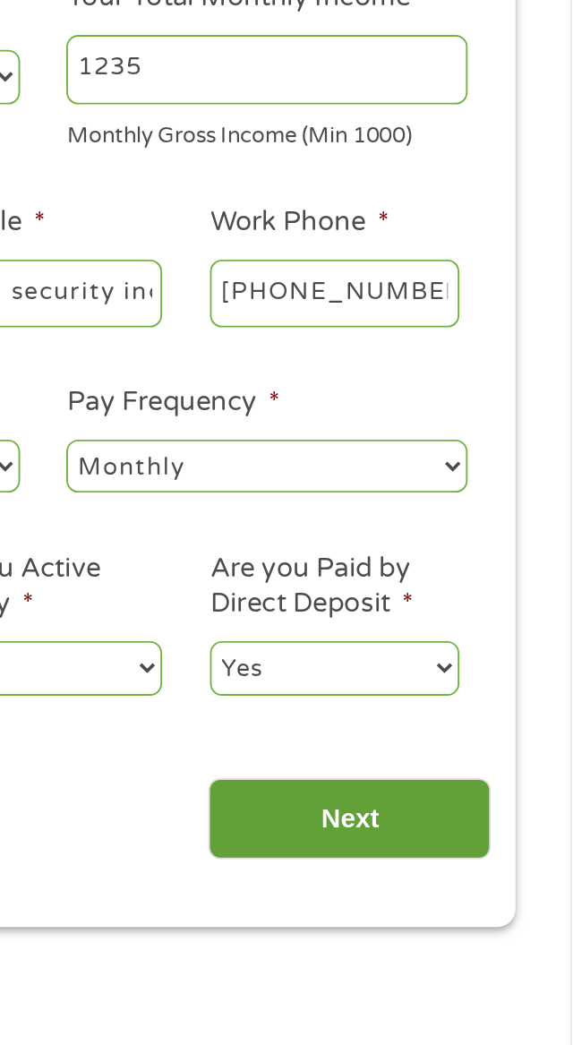
click at [482, 716] on input "Next" at bounding box center [452, 711] width 153 height 44
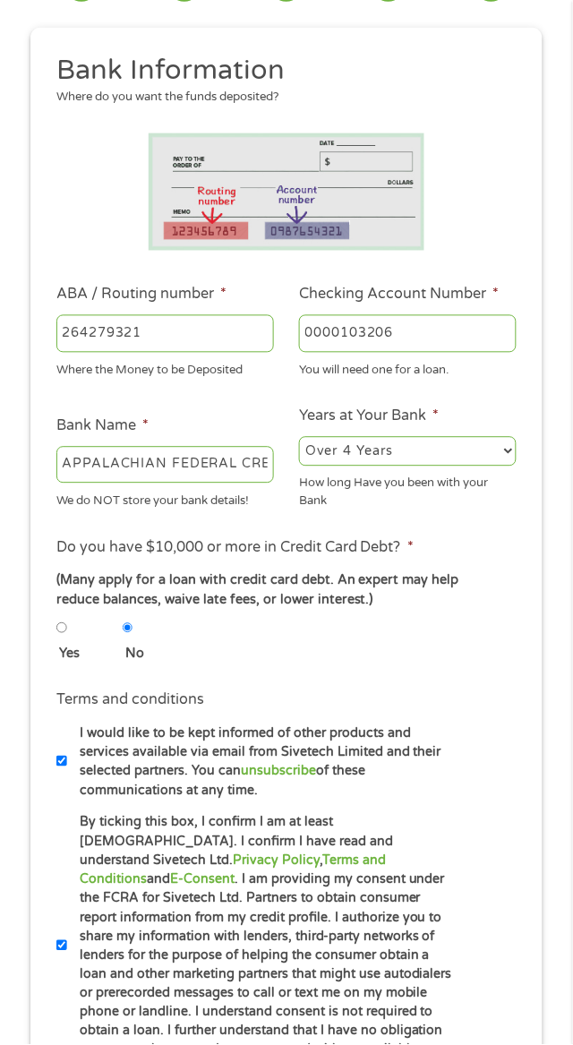
scroll to position [156, 0]
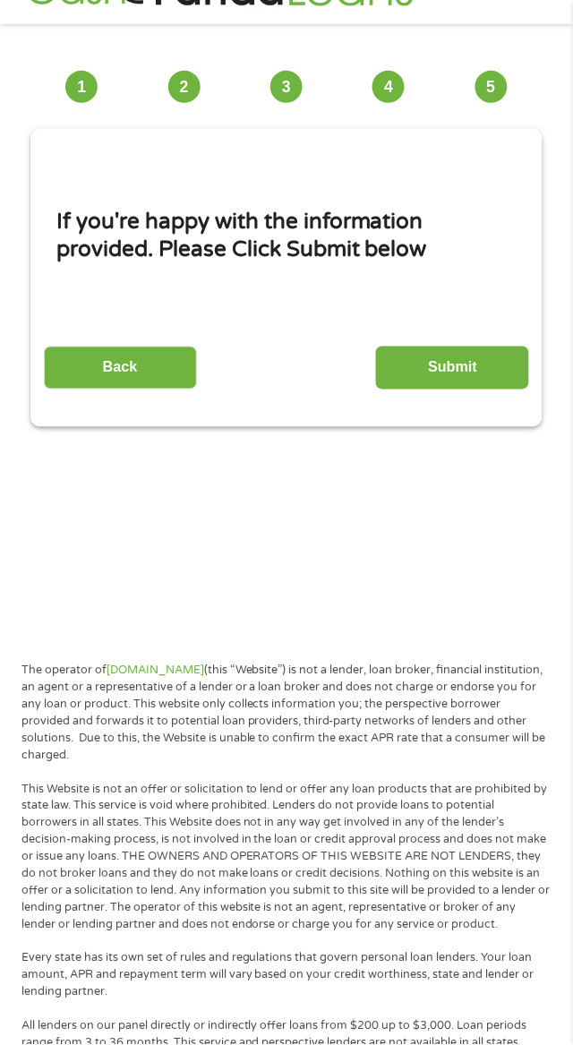
scroll to position [13, 0]
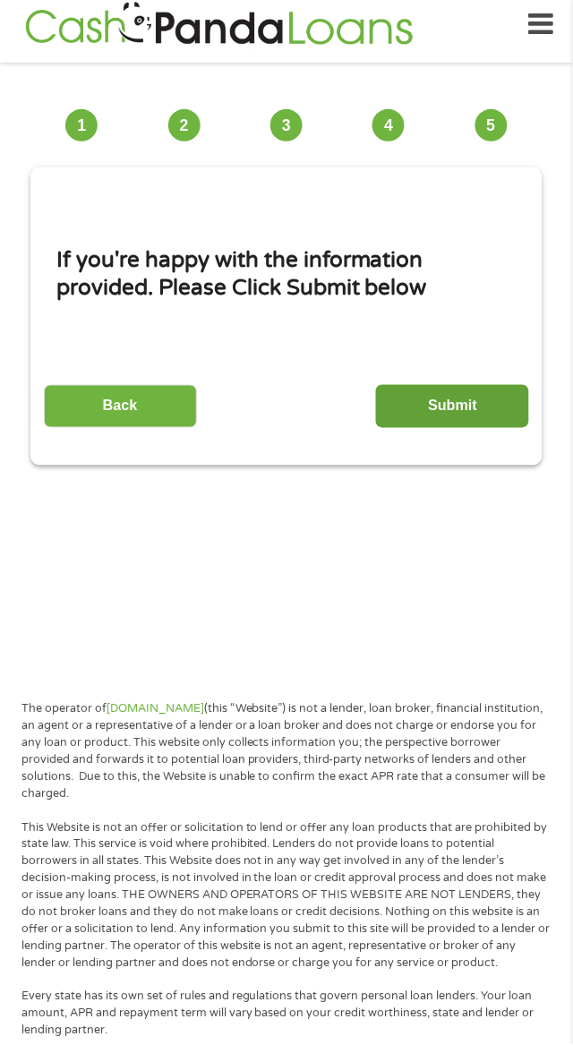
click at [471, 403] on input "Submit" at bounding box center [452, 407] width 153 height 44
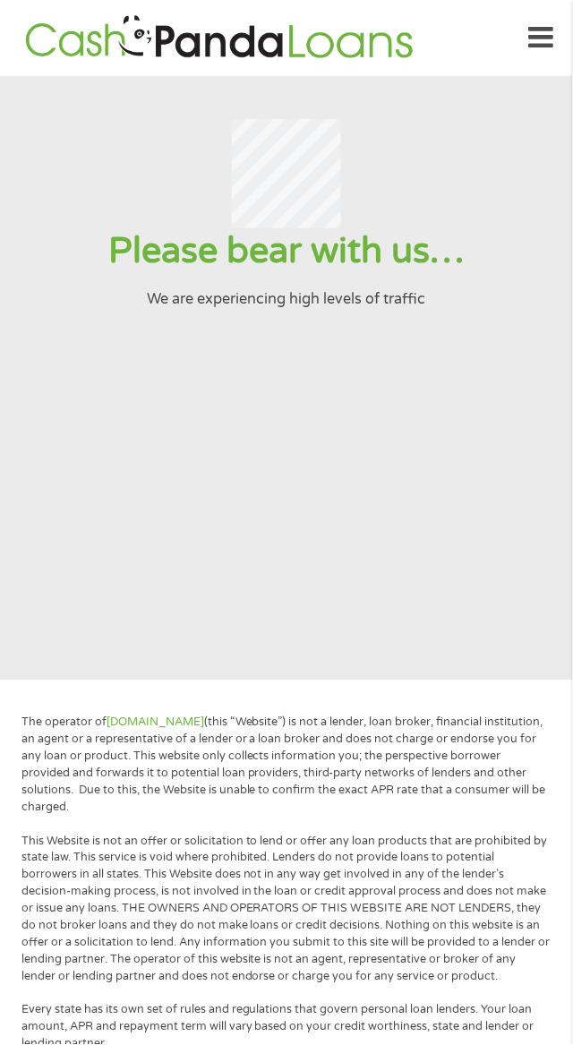
scroll to position [0, 0]
